Goal: Find specific page/section: Find specific page/section

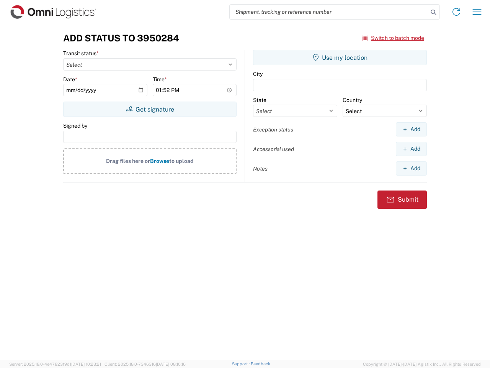
click at [329, 12] on input "search" at bounding box center [329, 12] width 198 height 15
click at [433, 12] on icon at bounding box center [433, 12] width 11 height 11
click at [456, 12] on icon at bounding box center [456, 12] width 12 height 12
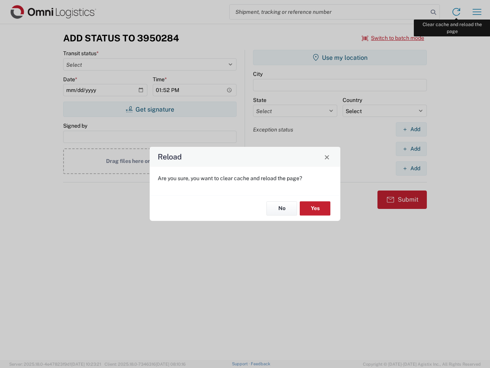
click at [477, 12] on div "Reload Are you sure, you want to clear cache and reload the page? No Yes" at bounding box center [245, 184] width 490 height 368
click at [393, 38] on div "Reload Are you sure, you want to clear cache and reload the page? No Yes" at bounding box center [245, 184] width 490 height 368
click at [150, 109] on div "Reload Are you sure, you want to clear cache and reload the page? No Yes" at bounding box center [245, 184] width 490 height 368
click at [340, 57] on div "Reload Are you sure, you want to clear cache and reload the page? No Yes" at bounding box center [245, 184] width 490 height 368
click at [411, 129] on div "Reload Are you sure, you want to clear cache and reload the page? No Yes" at bounding box center [245, 184] width 490 height 368
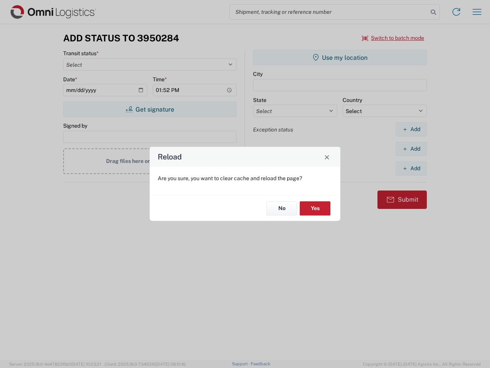
click at [411, 149] on div "Reload Are you sure, you want to clear cache and reload the page? No Yes" at bounding box center [245, 184] width 490 height 368
click at [411, 168] on div "Reload Are you sure, you want to clear cache and reload the page? No Yes" at bounding box center [245, 184] width 490 height 368
